Goal: Find specific page/section: Find specific page/section

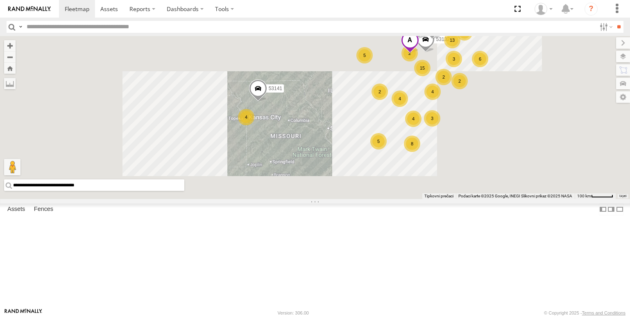
drag, startPoint x: 438, startPoint y: 228, endPoint x: 333, endPoint y: 142, distance: 135.0
click at [335, 142] on div "53132 53139 53217 53137 53141 53102 53265 13 15 5 3 4 31 6 8 4 2 5 2 4 4 2 3 3 2" at bounding box center [315, 117] width 630 height 163
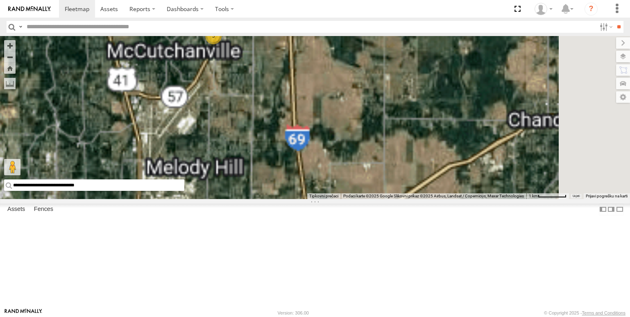
drag, startPoint x: 303, startPoint y: 86, endPoint x: 318, endPoint y: 135, distance: 51.4
click at [318, 135] on div "53132 53139 53217 53137 53141 53102 53265 53271 53272 53238 53253 53147 3" at bounding box center [315, 117] width 630 height 163
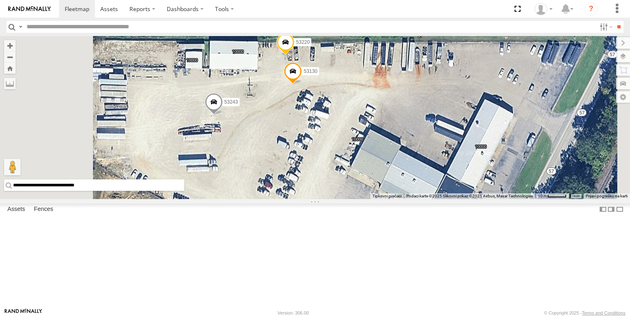
drag, startPoint x: 359, startPoint y: 178, endPoint x: 406, endPoint y: 177, distance: 47.1
click at [406, 177] on div "53132 53139 53217 53137 53141 53102 53265 53271 53272 53238 53253 53147 53243 5…" at bounding box center [315, 117] width 630 height 163
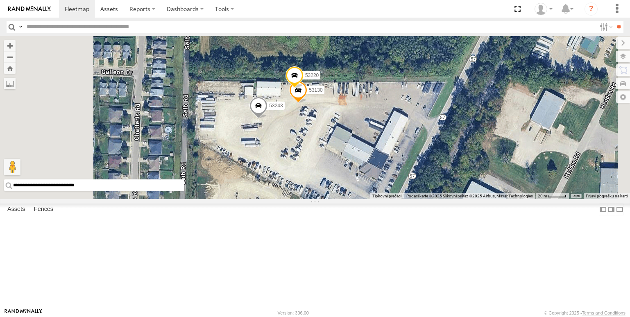
click at [498, 112] on div "53132 53139 53217 53137 53141 53102 53265 53271 53272 53238 53253 53147 53243 5…" at bounding box center [315, 117] width 630 height 163
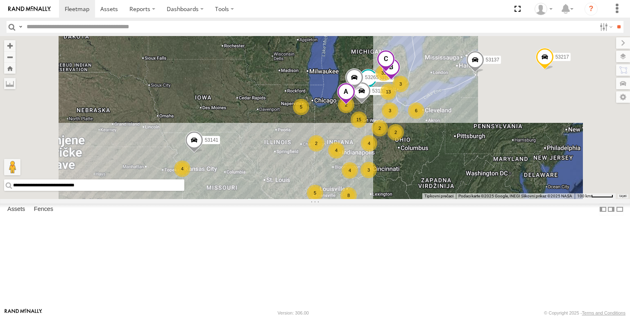
drag, startPoint x: 278, startPoint y: 215, endPoint x: 325, endPoint y: 209, distance: 47.8
click at [325, 199] on div "13 15 5 3 4 31 6 8 4 2 5 2 4 4 53102 2 3 53132 53139 53217 3 53137 2 53265 53141" at bounding box center [315, 117] width 630 height 163
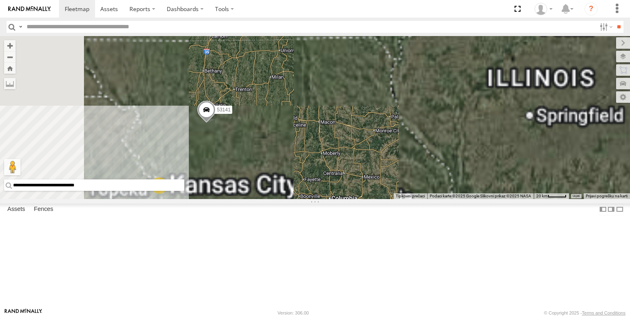
drag, startPoint x: 288, startPoint y: 234, endPoint x: 303, endPoint y: 226, distance: 16.7
click at [303, 199] on div "53102 53132 53139 53217 53137 53265 53141 4" at bounding box center [315, 117] width 630 height 163
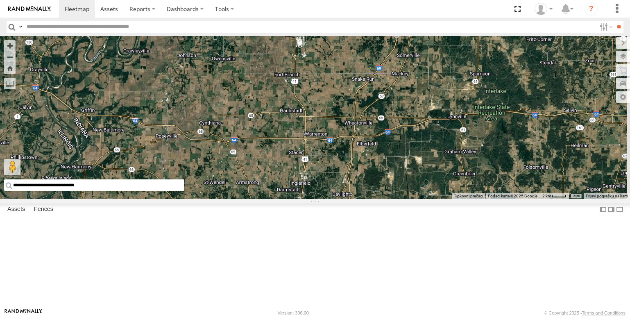
drag, startPoint x: 471, startPoint y: 233, endPoint x: 468, endPoint y: 163, distance: 70.5
click at [468, 163] on div "53102 53132 53139 53217 53137 53265 53141 53271 53131 53151 53203 53148 53147 5…" at bounding box center [315, 117] width 630 height 163
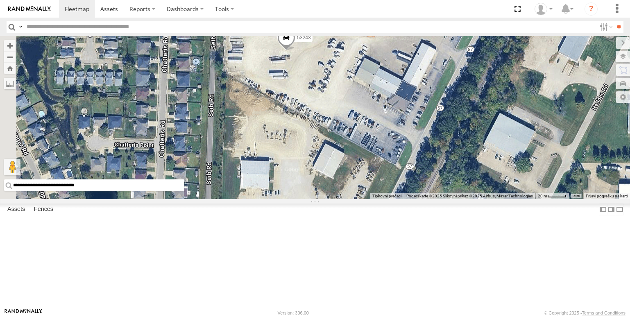
click at [124, 27] on input "text" at bounding box center [309, 27] width 573 height 12
type input "*****"
click at [614, 21] on input "**" at bounding box center [618, 27] width 9 height 12
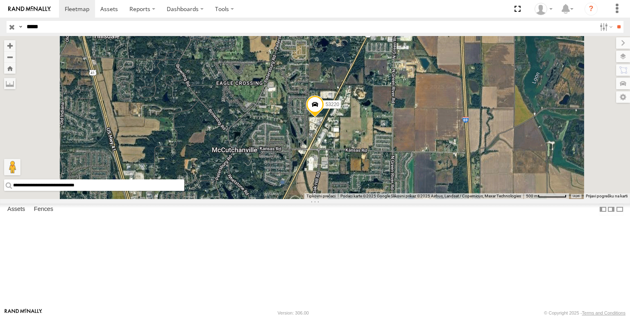
click at [0, 0] on span at bounding box center [0, 0] width 0 height 0
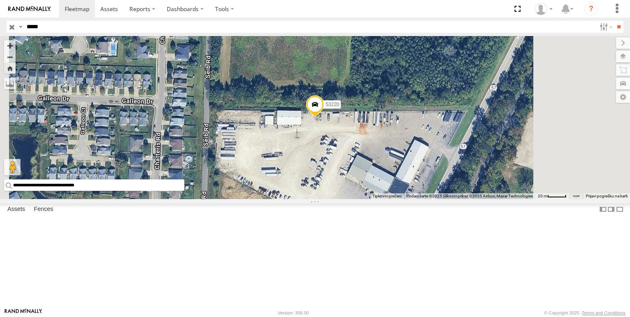
click at [0, 0] on link at bounding box center [0, 0] width 0 height 0
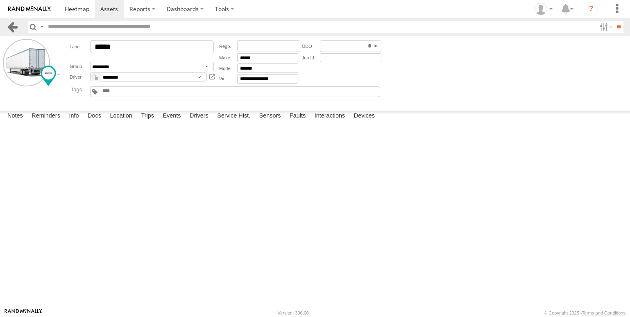
click at [10, 27] on link at bounding box center [13, 27] width 12 height 12
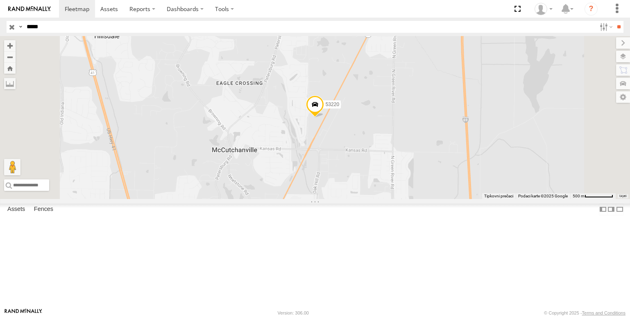
click at [324, 118] on span at bounding box center [315, 106] width 18 height 22
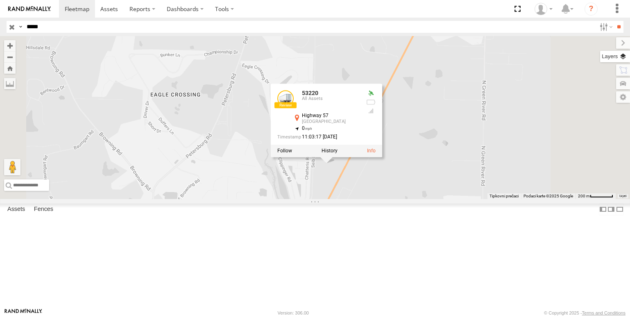
click at [627, 61] on label at bounding box center [615, 56] width 30 height 11
click at [0, 0] on span "Basemaps" at bounding box center [0, 0] width 0 height 0
click at [0, 0] on div "Satellite" at bounding box center [0, 0] width 0 height 0
click at [0, 0] on div "Satellite + Roadmap" at bounding box center [0, 0] width 0 height 0
click at [0, 0] on span "Satellite + Roadmap" at bounding box center [0, 0] width 0 height 0
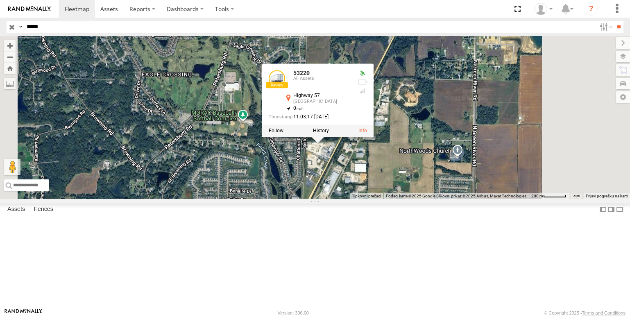
drag, startPoint x: 403, startPoint y: 245, endPoint x: 392, endPoint y: 223, distance: 24.7
click at [392, 199] on div "53220 53220 All Assets Highway 57 [GEOGRAPHIC_DATA] 38.06953 , -87.50759 0 11:0…" at bounding box center [315, 117] width 630 height 163
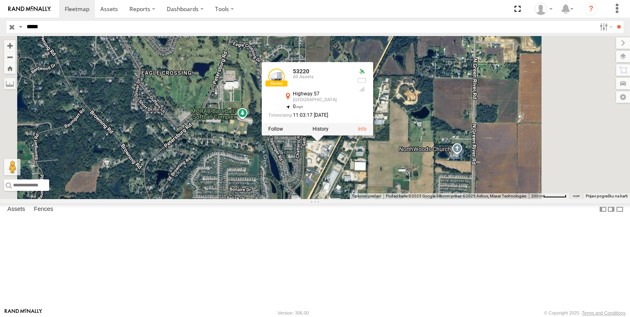
click at [344, 164] on div "53220 53220 All Assets Highway 57 [GEOGRAPHIC_DATA] 38.06953 , -87.50759 0 11:0…" at bounding box center [315, 117] width 630 height 163
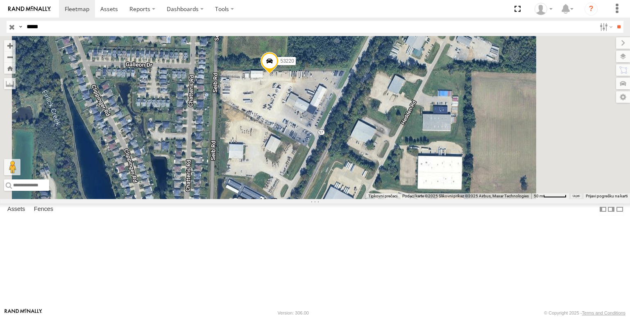
drag, startPoint x: 423, startPoint y: 249, endPoint x: 416, endPoint y: 192, distance: 56.9
click at [416, 192] on div "53220 MORAC Baseball/Softball Complex MORAC Baseball/Softball Complex [GEOGRAPH…" at bounding box center [315, 117] width 630 height 163
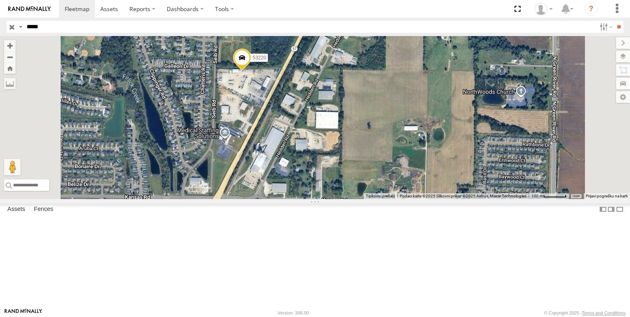
drag, startPoint x: 381, startPoint y: 179, endPoint x: 355, endPoint y: 174, distance: 26.0
click at [355, 174] on div "53220 MORAC Baseball/Softball Complex MORAC Baseball/Softball Complex [GEOGRAPH…" at bounding box center [315, 117] width 630 height 163
